Goal: Information Seeking & Learning: Find specific fact

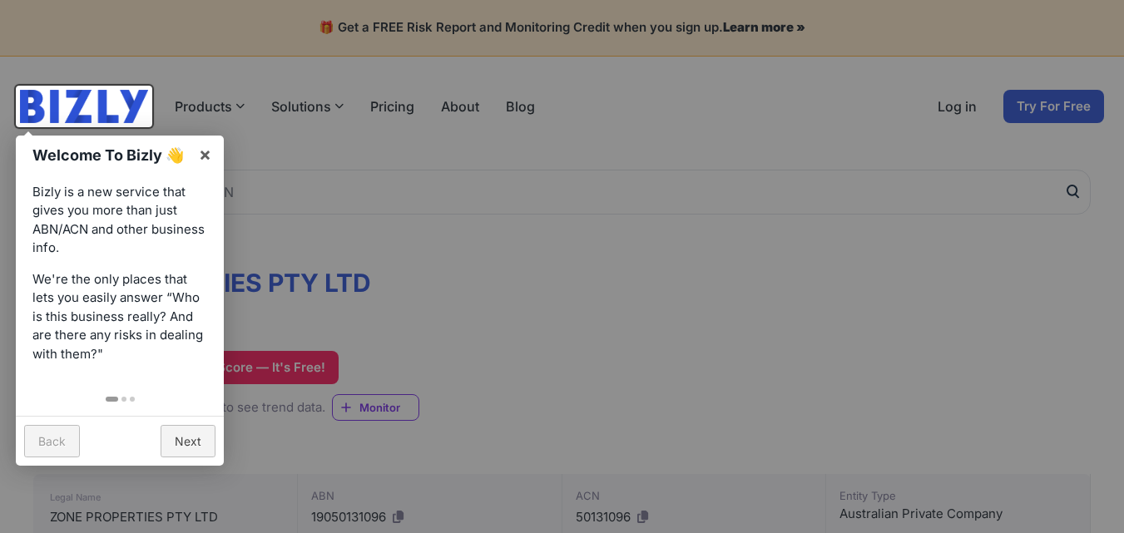
click at [442, 105] on div at bounding box center [562, 266] width 1124 height 533
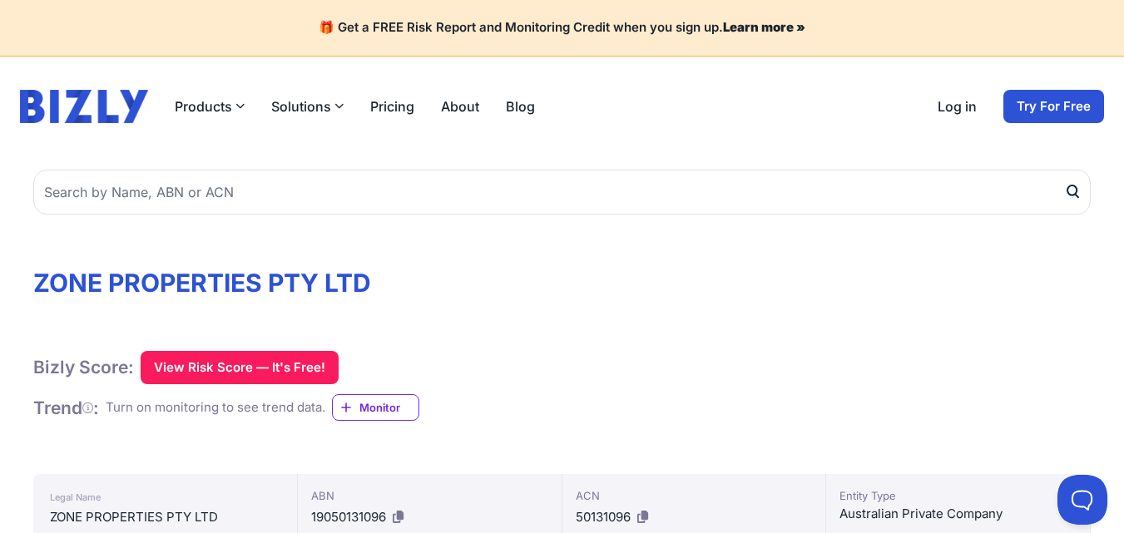
click at [221, 290] on h1 "ZONE PROPERTIES PTY LTD" at bounding box center [562, 283] width 1058 height 30
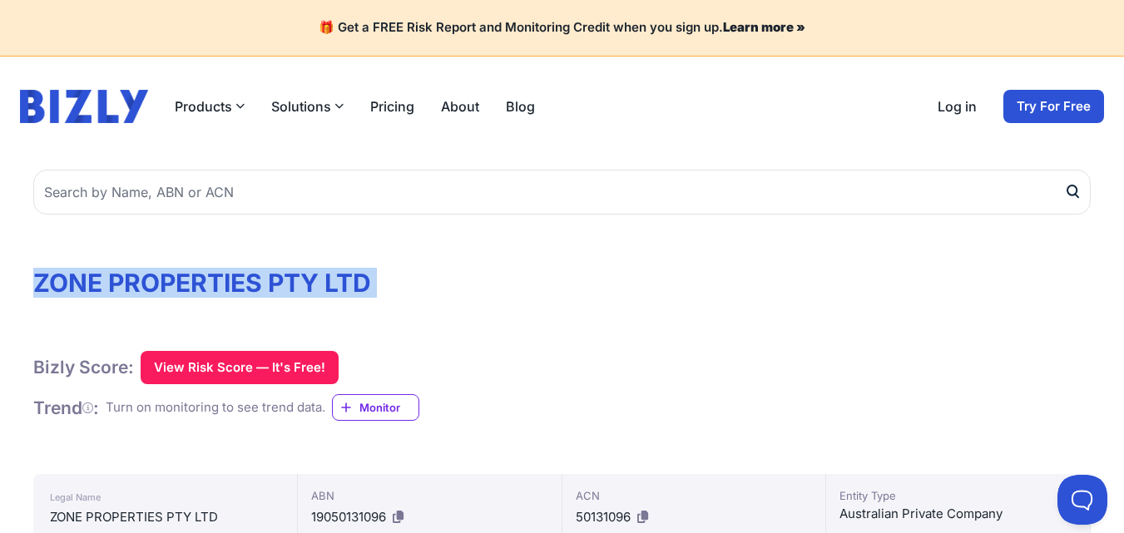
click at [221, 290] on h1 "ZONE PROPERTIES PTY LTD" at bounding box center [562, 283] width 1058 height 30
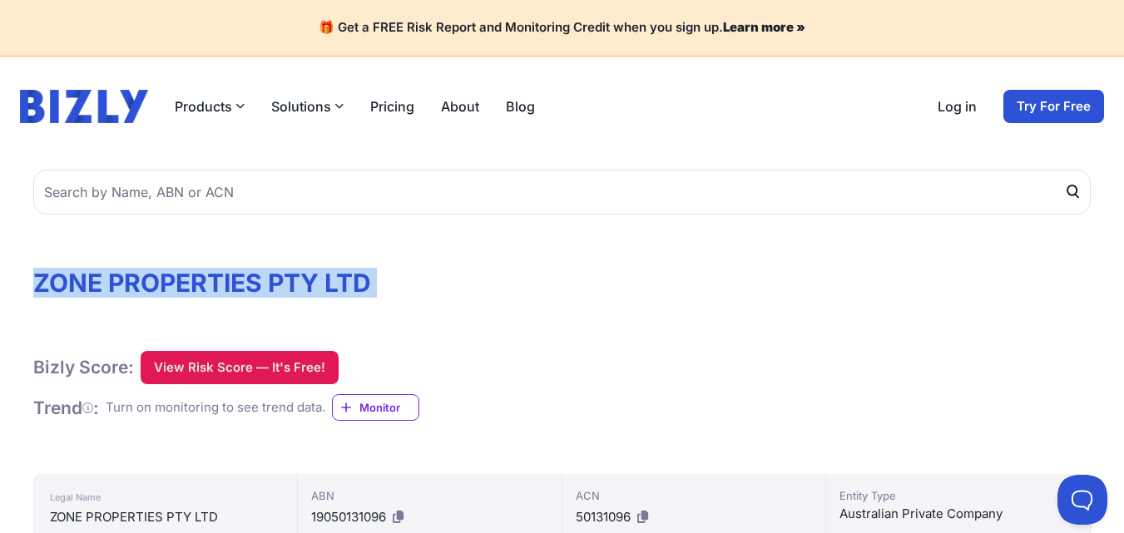
click at [200, 369] on button "View Risk Score — It's Free!" at bounding box center [240, 367] width 198 height 33
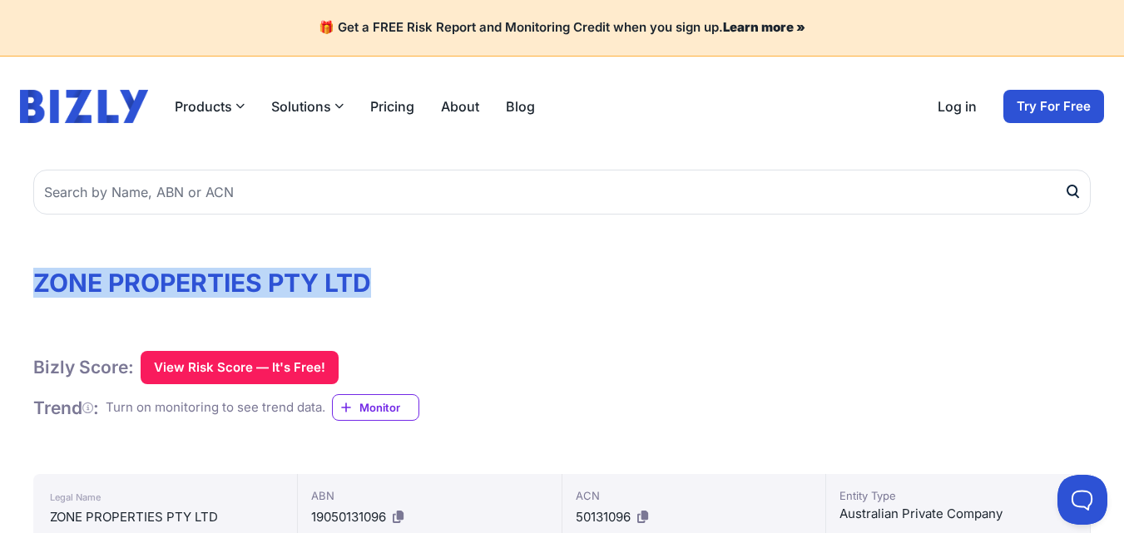
drag, startPoint x: 403, startPoint y: 259, endPoint x: 14, endPoint y: 245, distance: 388.9
copy h1 "ZONE PROPERTIES PTY LTD"
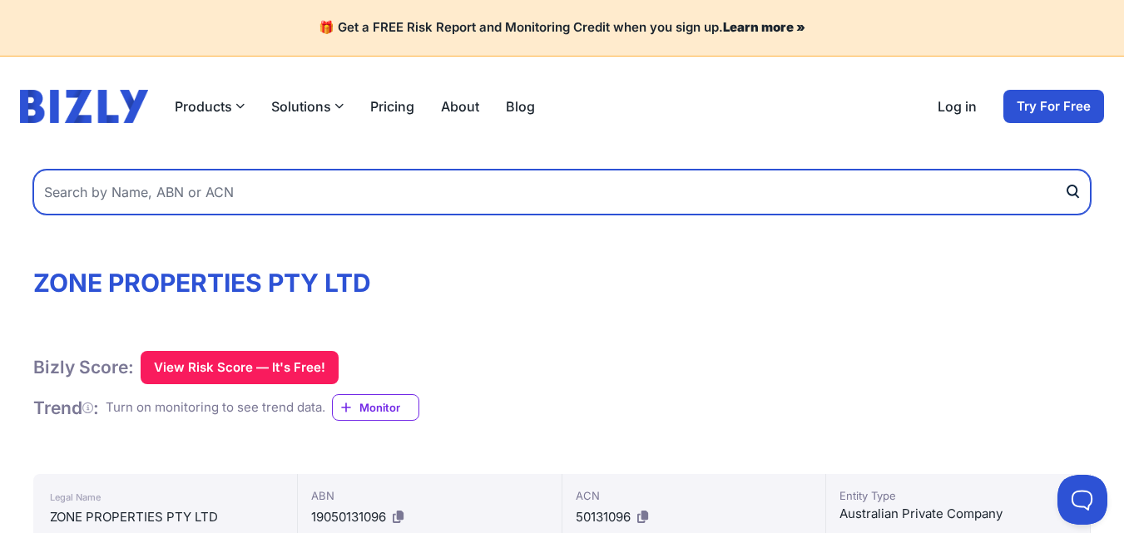
click at [316, 209] on input "text" at bounding box center [562, 192] width 1058 height 45
paste input "ZONE PROPERTIES PTY LTD"
type input "ZONE PROPERTIES PTY LTD"
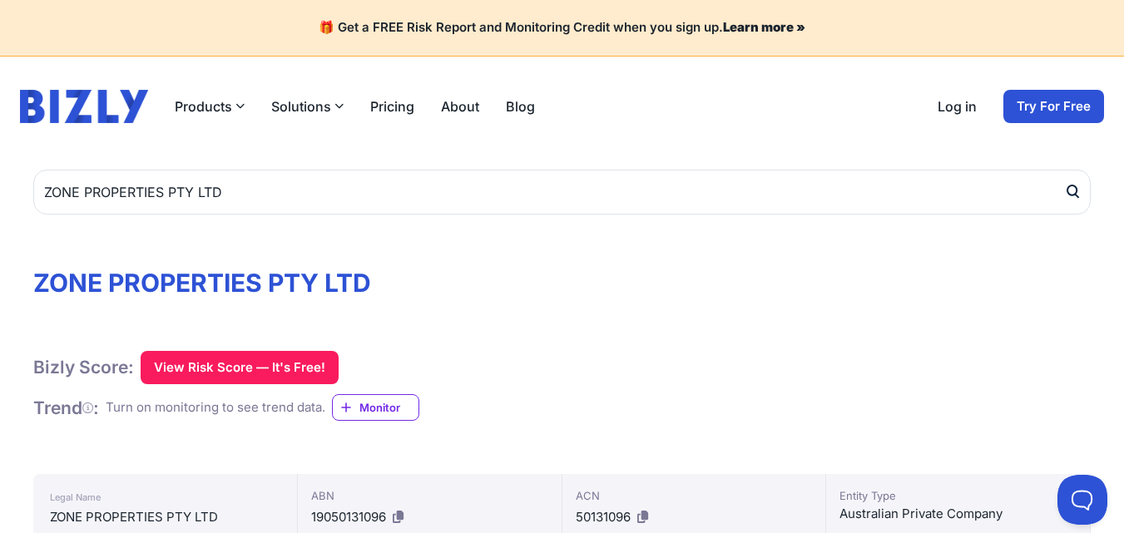
click at [1072, 188] on icon "submit" at bounding box center [1072, 191] width 17 height 17
